Goal: Task Accomplishment & Management: Use online tool/utility

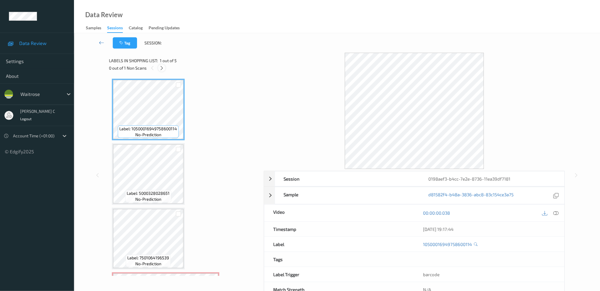
click at [162, 68] on icon at bounding box center [161, 67] width 5 height 5
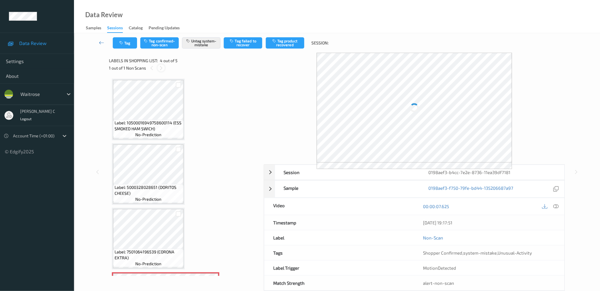
scroll to position [123, 0]
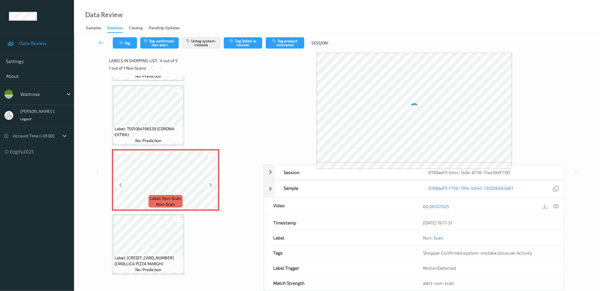
click at [210, 181] on div at bounding box center [210, 184] width 7 height 7
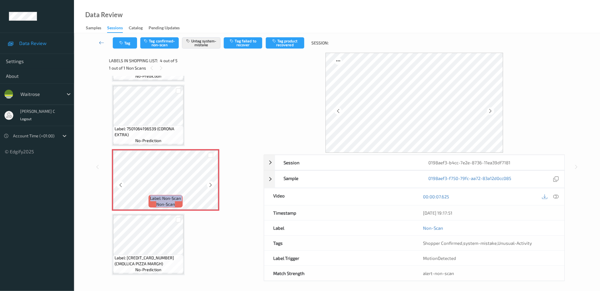
click at [210, 181] on div at bounding box center [210, 184] width 7 height 7
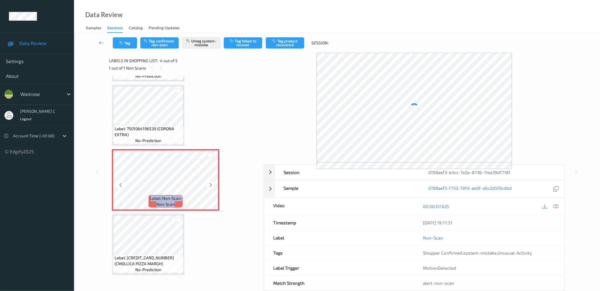
click at [210, 181] on div at bounding box center [210, 184] width 7 height 7
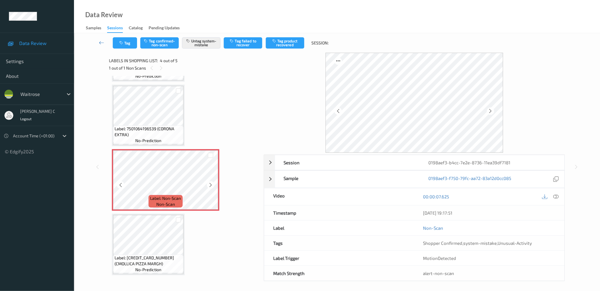
click at [210, 181] on div at bounding box center [210, 184] width 7 height 7
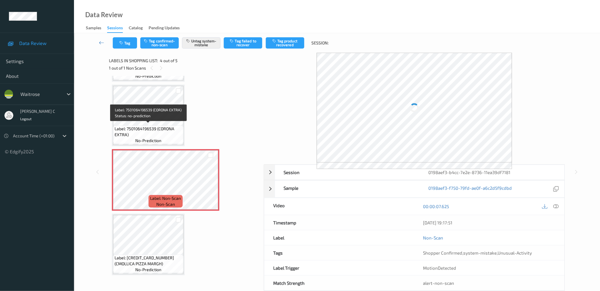
click at [152, 127] on span "Label: 7501064196539 (CORONA EXTRA)" at bounding box center [149, 132] width 68 height 12
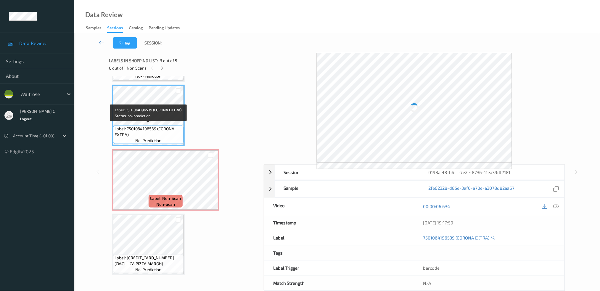
scroll to position [0, 0]
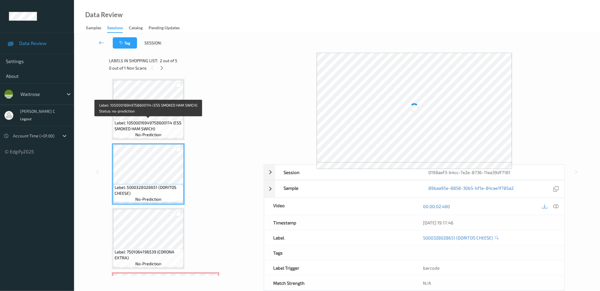
click at [150, 124] on span "Label: 10500016949758600114 (ESS SMOKED HAM SWICH)" at bounding box center [149, 126] width 68 height 12
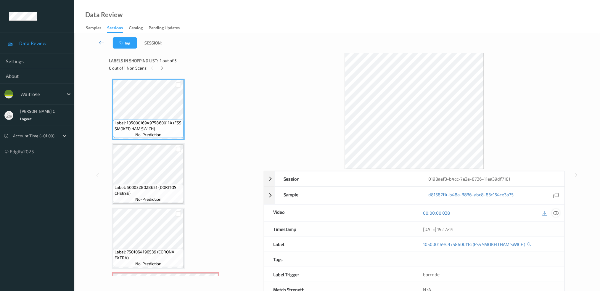
click at [556, 214] on icon at bounding box center [555, 212] width 5 height 5
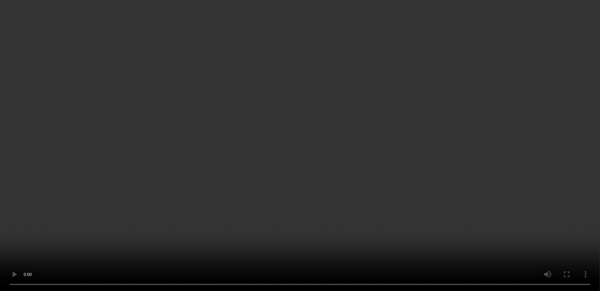
scroll to position [118, 0]
